Goal: Navigation & Orientation: Find specific page/section

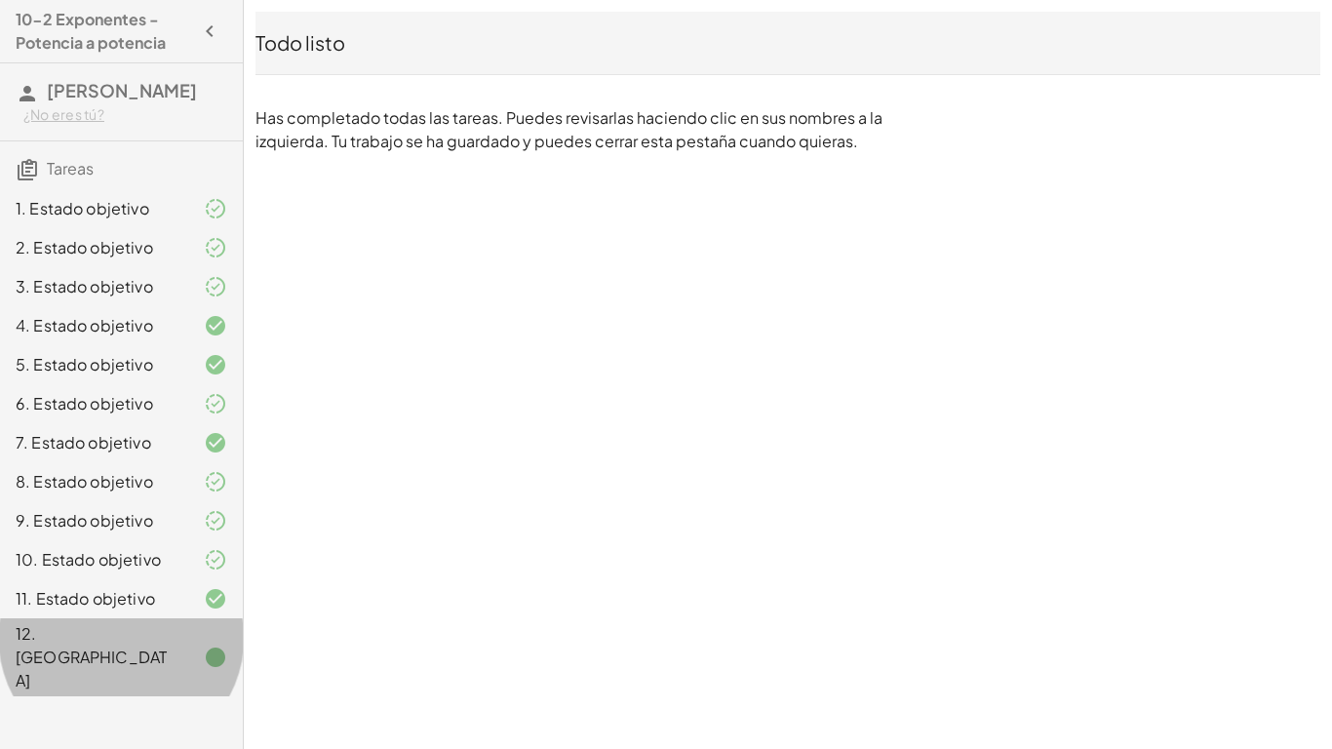
click at [116, 657] on div "12. [GEOGRAPHIC_DATA]" at bounding box center [94, 657] width 157 height 70
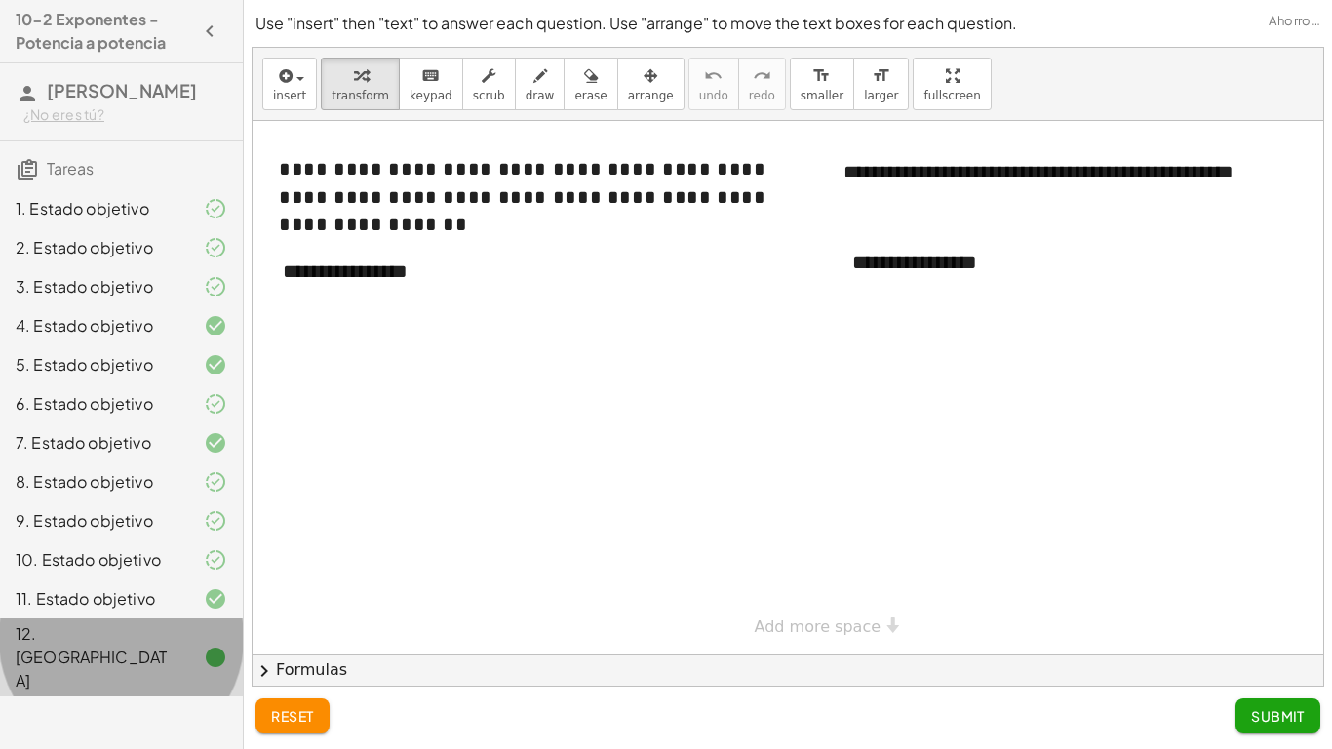
click at [112, 618] on div "11. Estado objetivo" at bounding box center [121, 598] width 243 height 39
click at [112, 570] on font "10. Estado objetivo" at bounding box center [88, 559] width 145 height 20
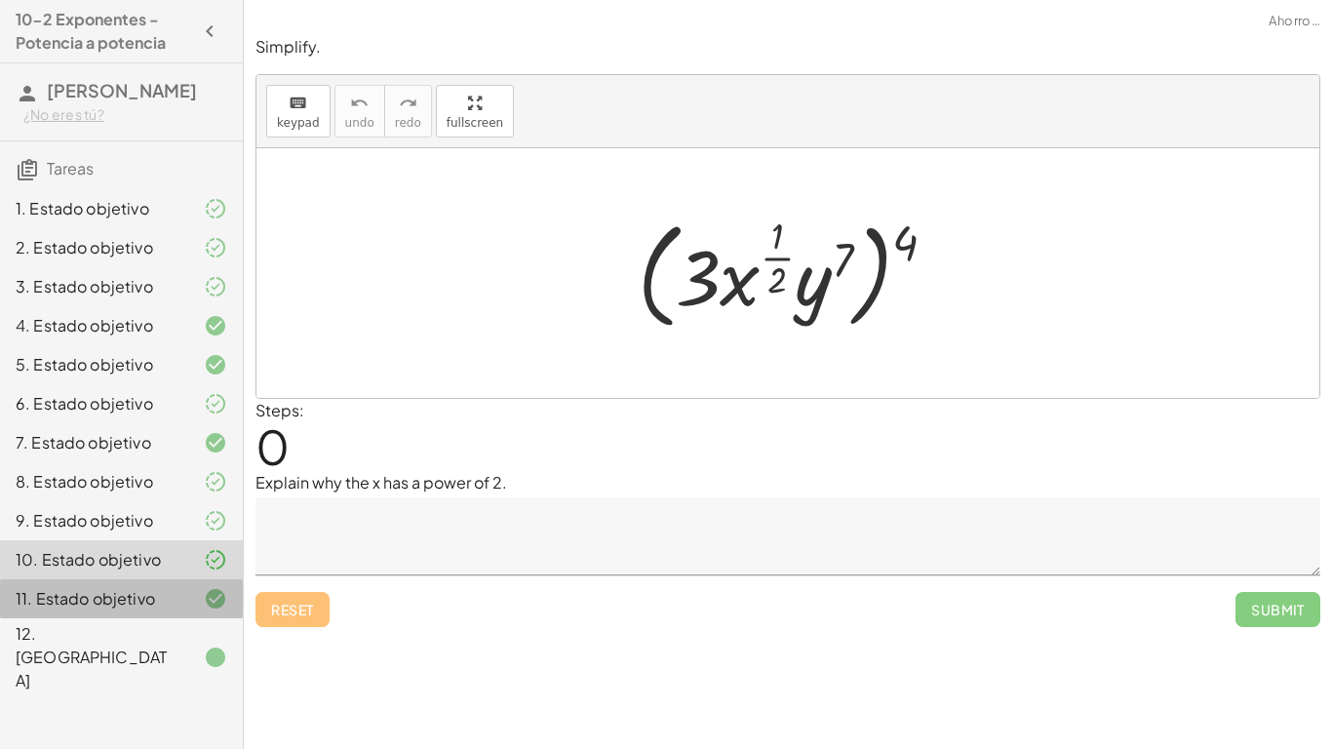
click at [114, 570] on font "10. Estado objetivo" at bounding box center [88, 559] width 145 height 20
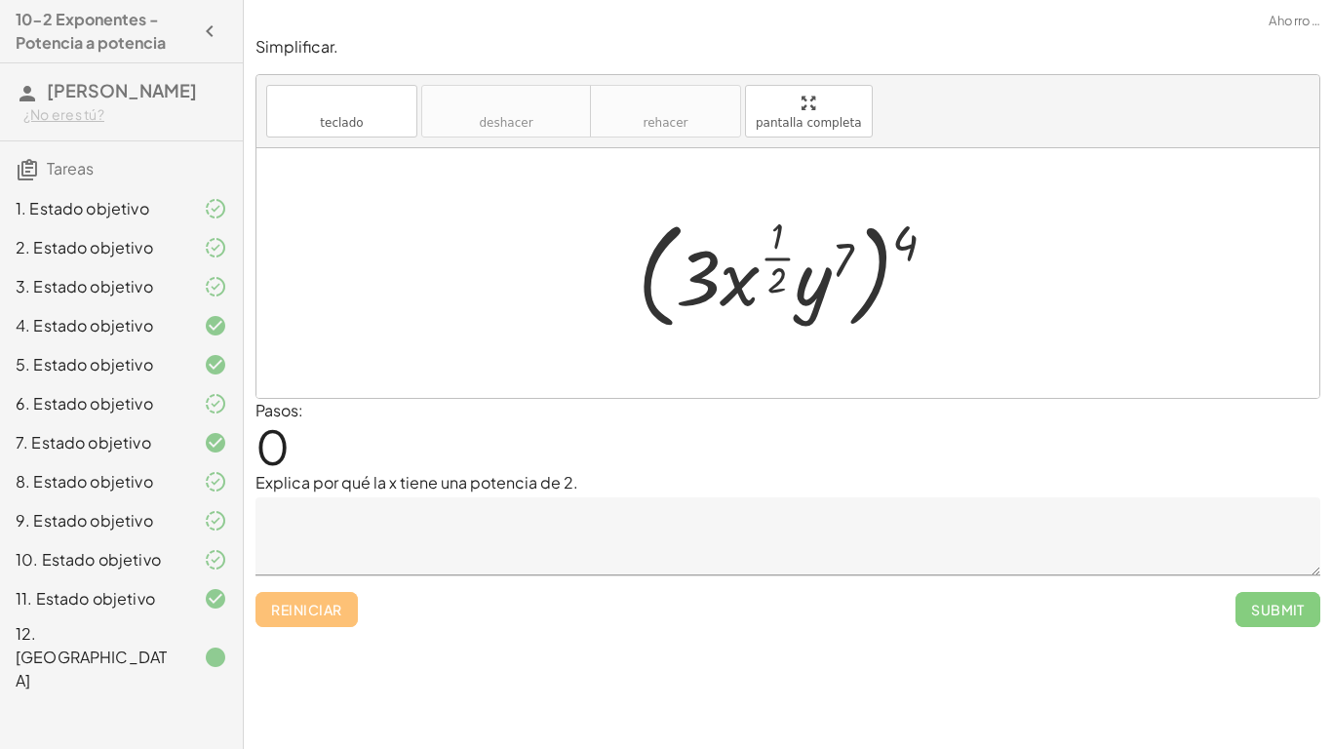
click at [116, 531] on font "9. Estado objetivo" at bounding box center [85, 520] width 138 height 20
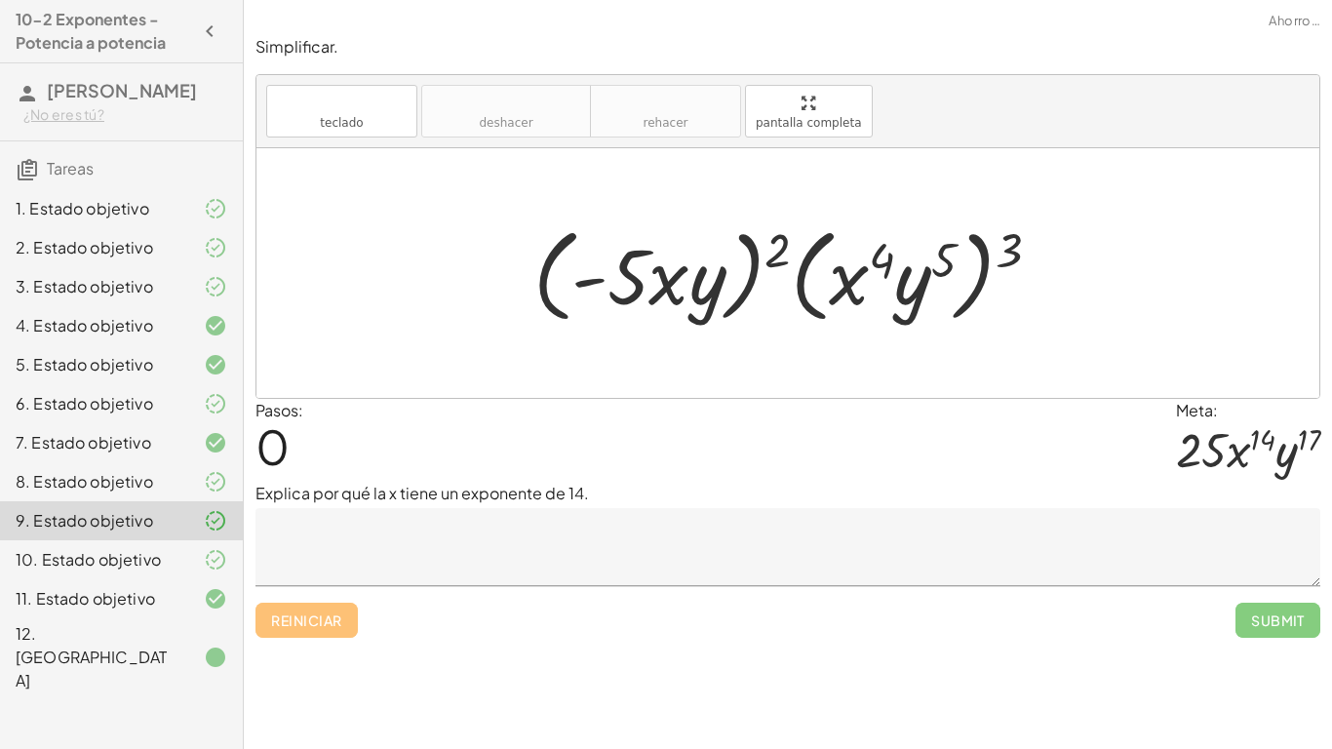
click at [124, 540] on div "8. Estado objetivo" at bounding box center [121, 559] width 243 height 39
